Goal: Task Accomplishment & Management: Manage account settings

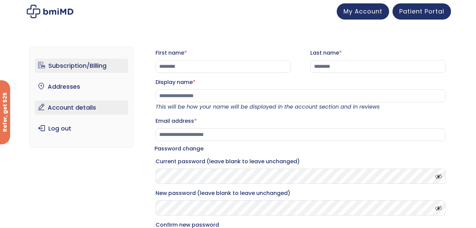
click at [76, 68] on link "Subscription/Billing" at bounding box center [82, 66] width 94 height 14
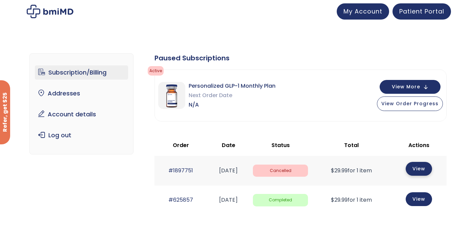
click at [420, 168] on link "View" at bounding box center [419, 169] width 26 height 14
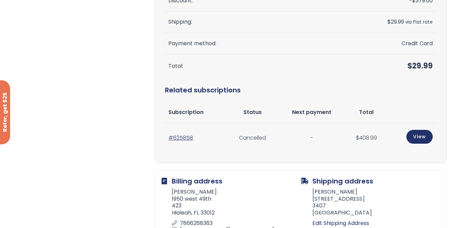
scroll to position [254, 0]
